Goal: Find specific page/section: Find specific page/section

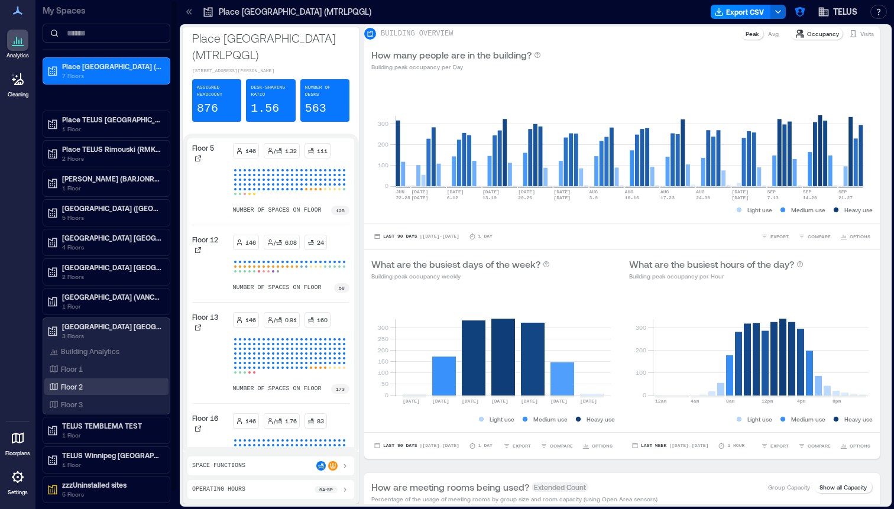
click at [86, 389] on div "Floor 2" at bounding box center [104, 387] width 115 height 12
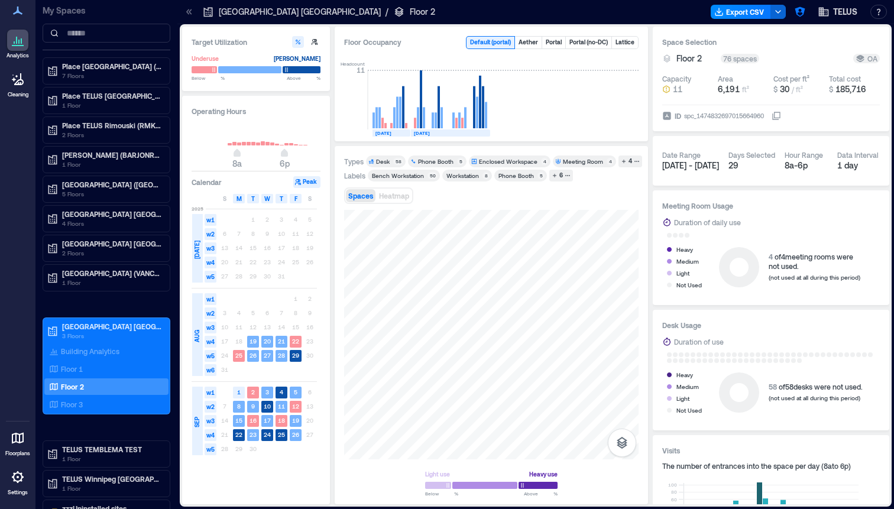
click at [192, 12] on icon at bounding box center [189, 12] width 12 height 12
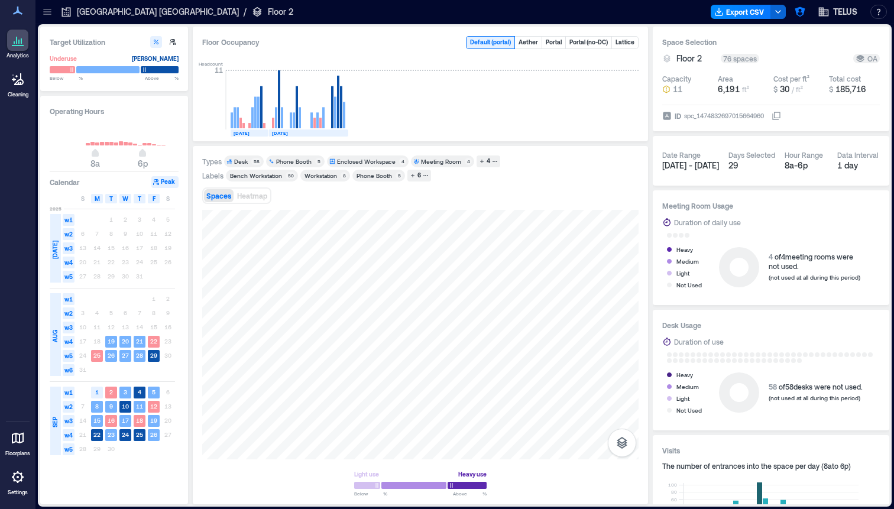
click at [49, 11] on icon at bounding box center [47, 12] width 12 height 12
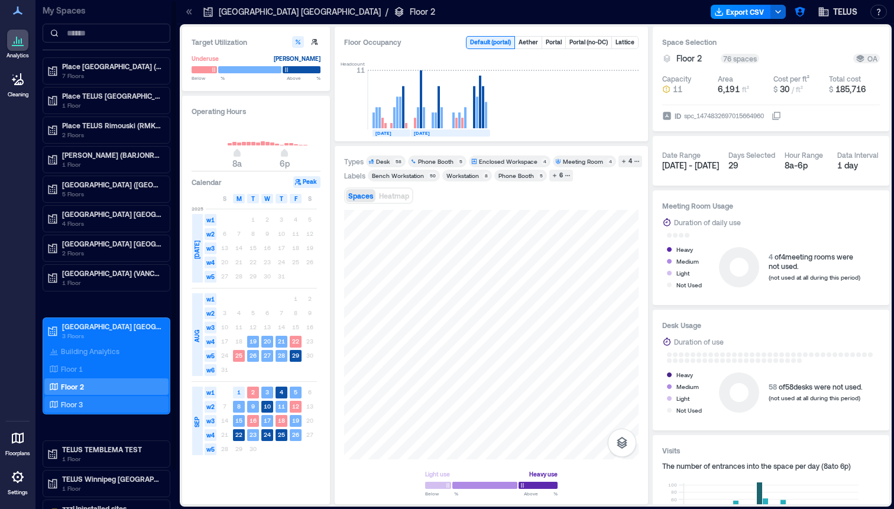
click at [77, 403] on p "Floor 3" at bounding box center [72, 404] width 22 height 9
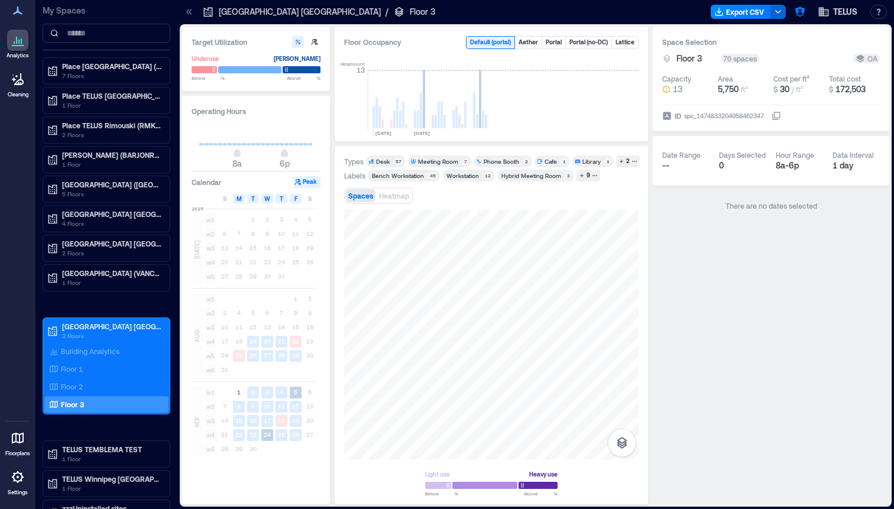
click at [186, 11] on icon at bounding box center [189, 12] width 12 height 12
